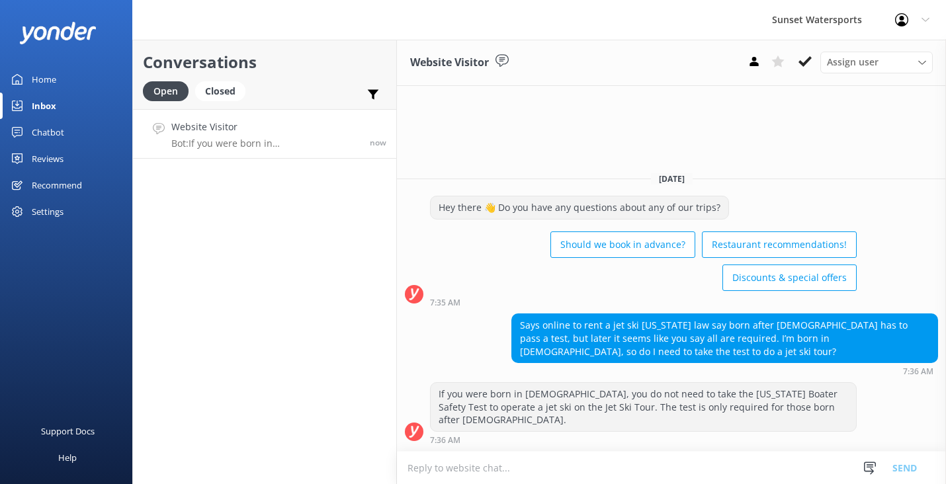
click at [415, 466] on textarea at bounding box center [671, 468] width 549 height 32
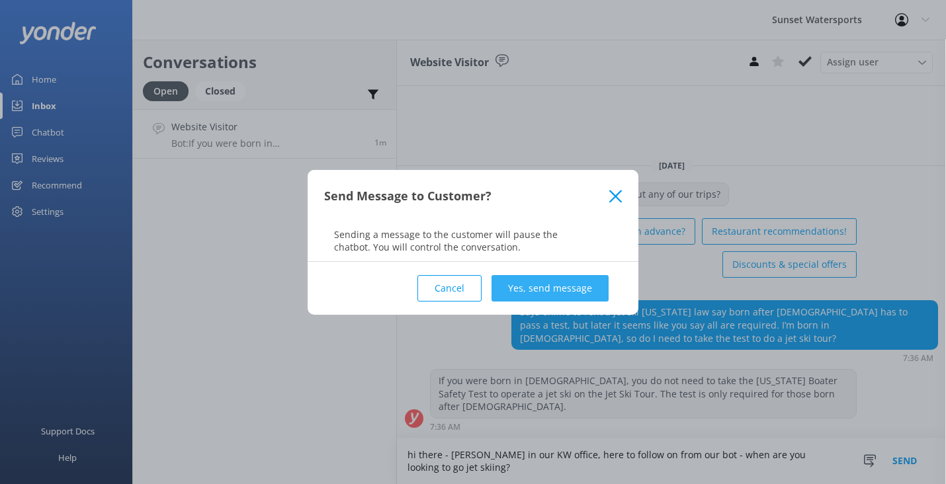
type textarea "hi there - [PERSON_NAME] in our KW office, here to follow on from our bot - whe…"
click at [581, 290] on button "Yes, send message" at bounding box center [549, 288] width 117 height 26
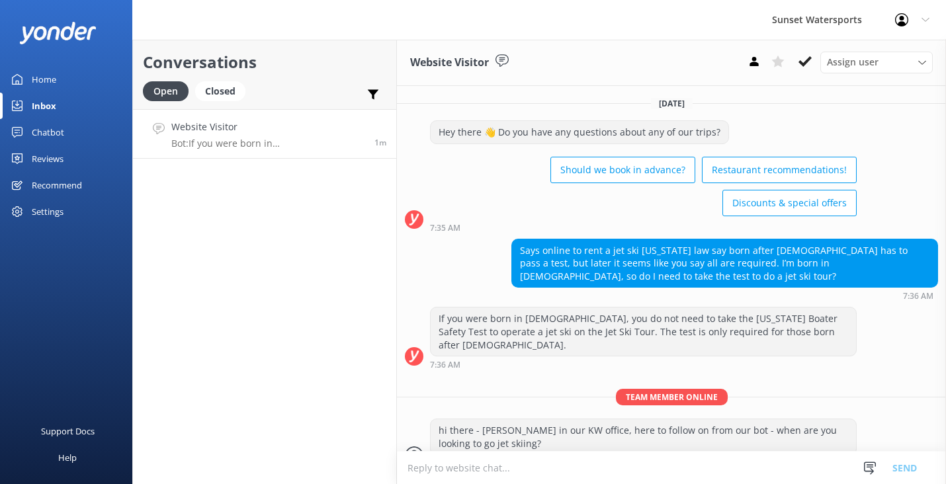
click at [472, 472] on textarea at bounding box center [671, 468] width 549 height 32
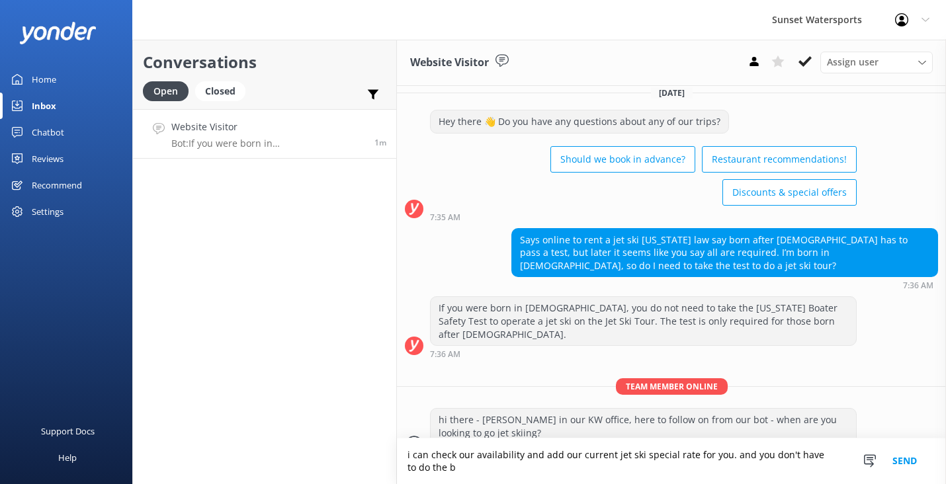
scroll to position [23, 0]
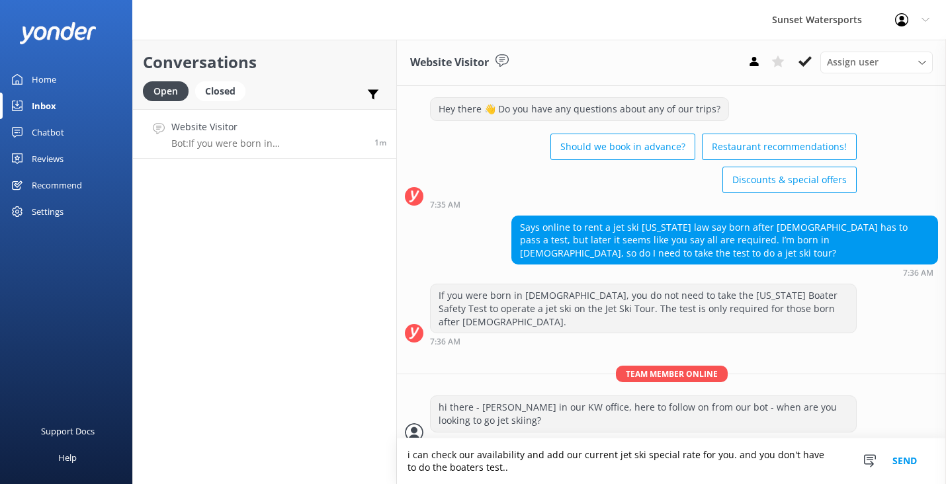
type textarea "i can check our availability and add our current jet ski special rate for you. …"
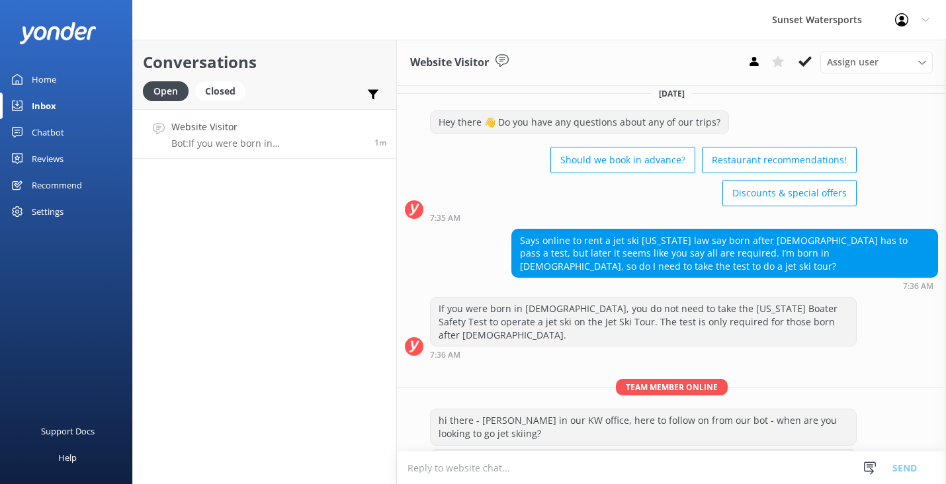
scroll to position [50, 0]
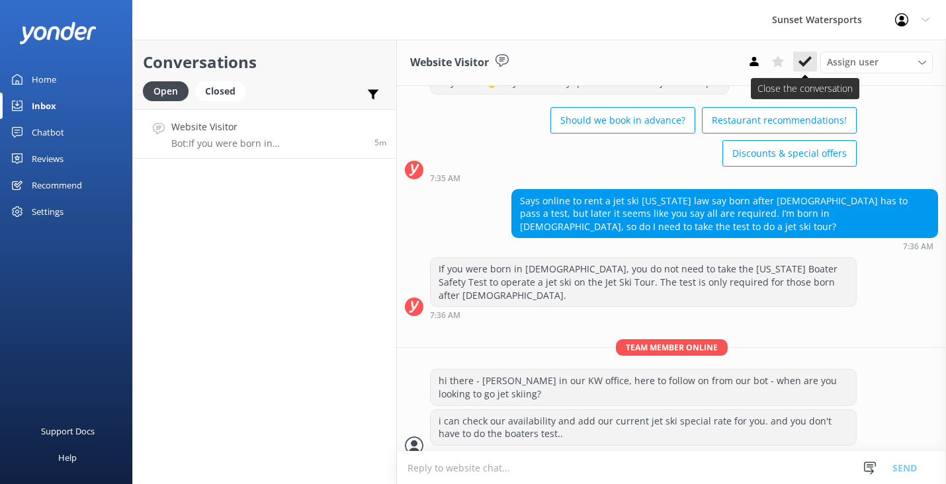
click at [811, 64] on icon at bounding box center [804, 61] width 13 height 13
